Goal: Information Seeking & Learning: Learn about a topic

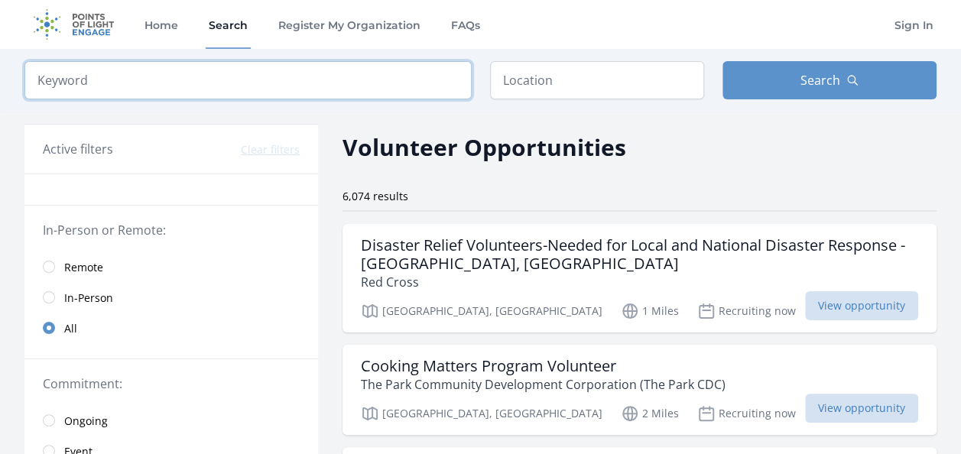
click at [325, 74] on input "search" at bounding box center [247, 80] width 447 height 38
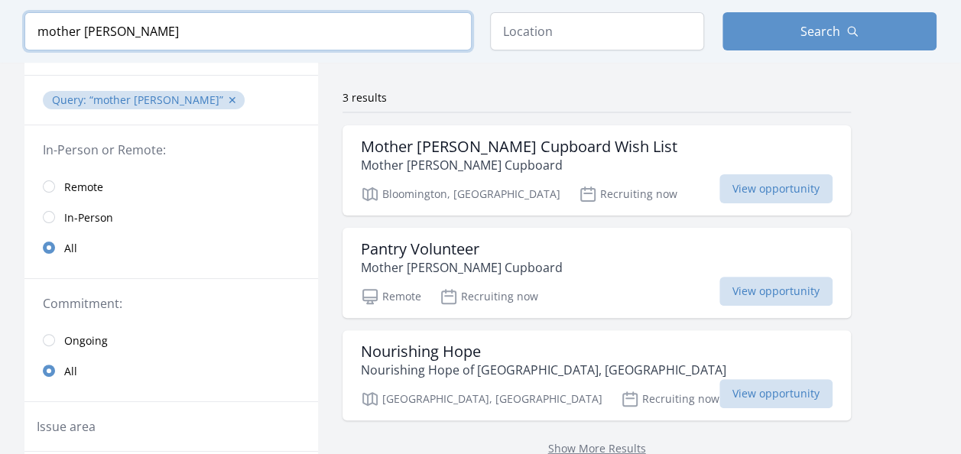
scroll to position [98, 0]
type input "mother hubbard"
click at [424, 252] on h3 "Pantry Volunteer" at bounding box center [462, 250] width 202 height 18
